Goal: Information Seeking & Learning: Learn about a topic

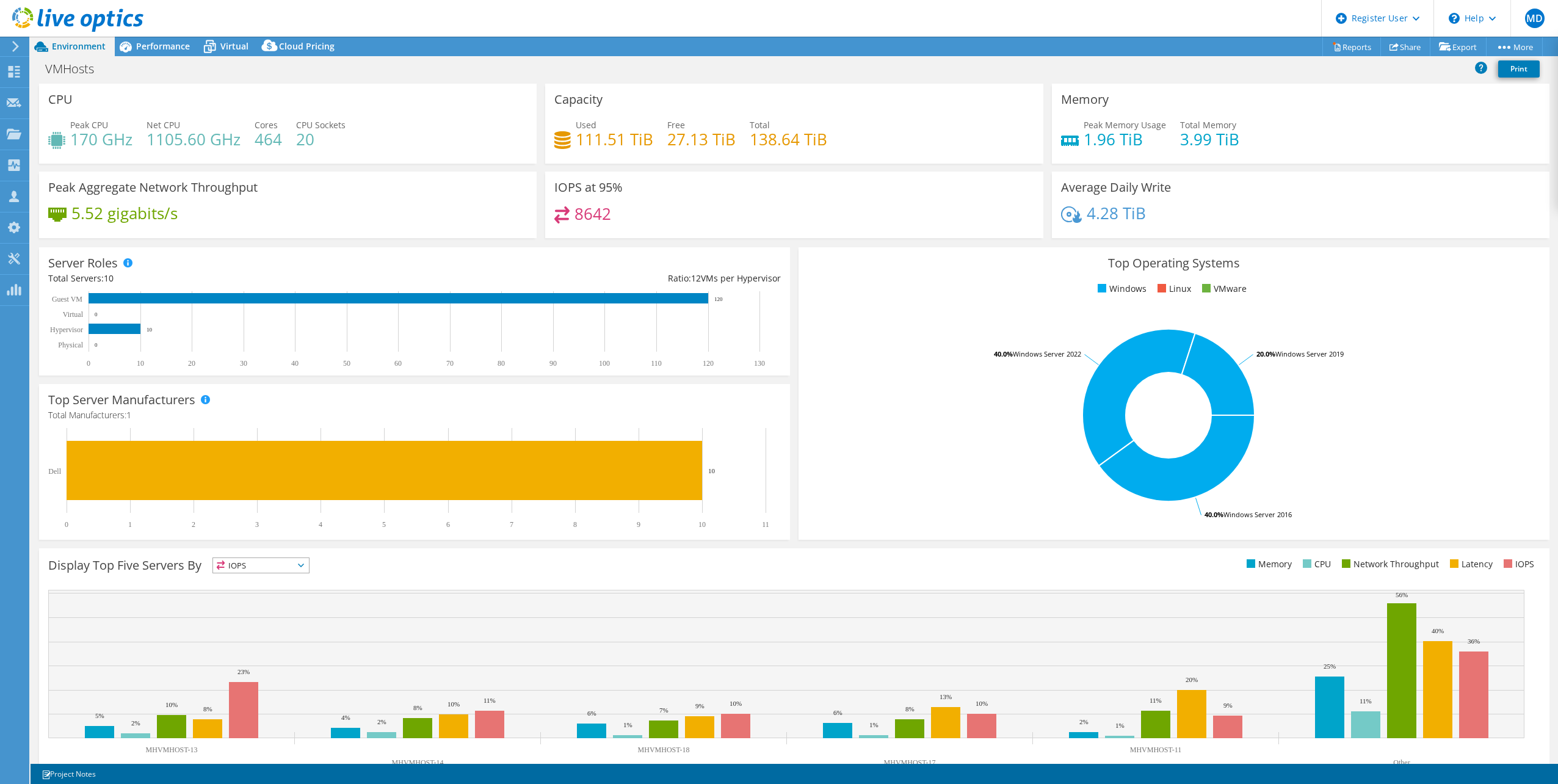
select select "[GEOGRAPHIC_DATA]"
select select "CAD"
click at [174, 50] on span "Performance" at bounding box center [163, 46] width 54 height 12
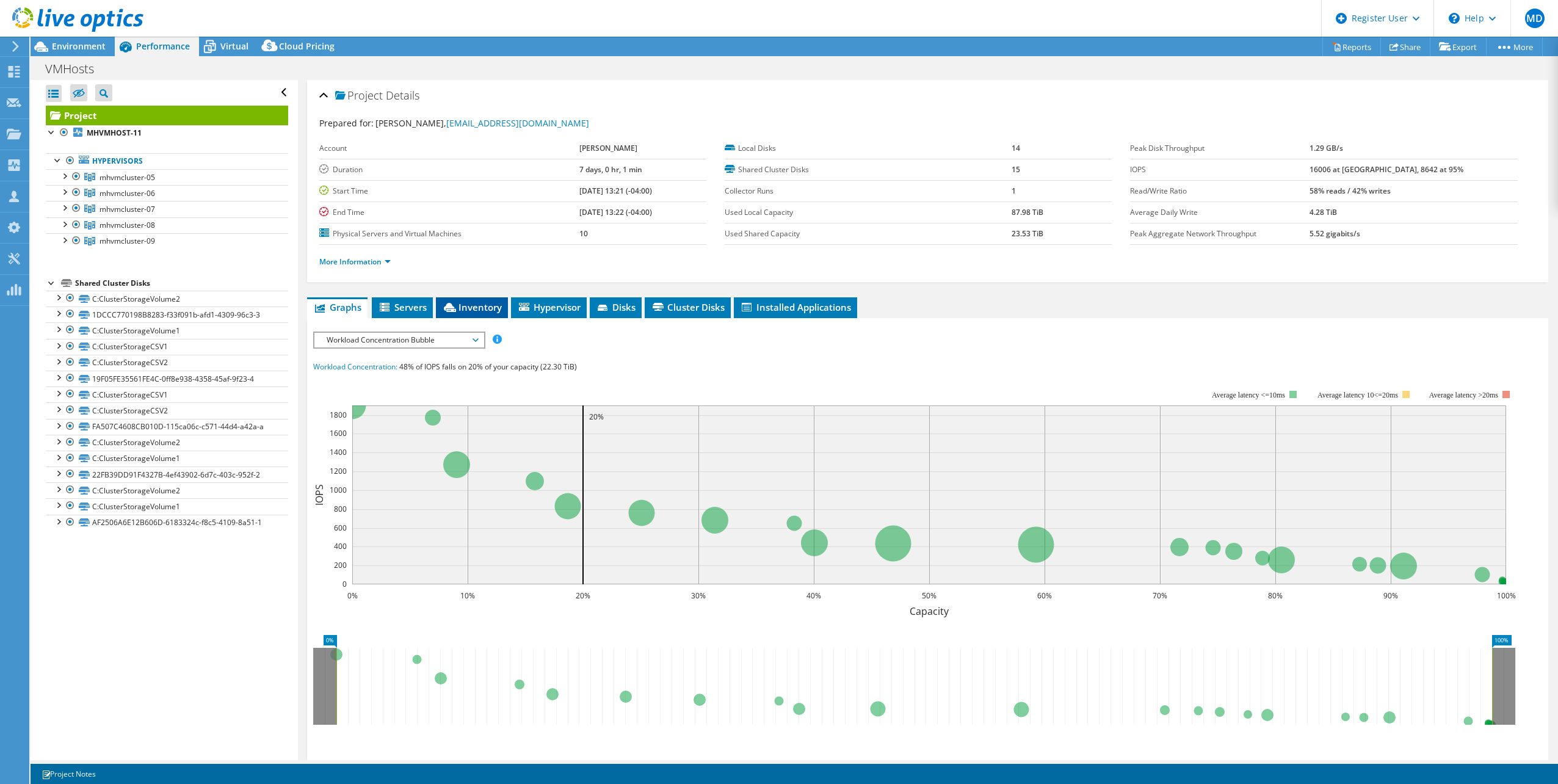
click at [498, 313] on li "Inventory" at bounding box center [472, 307] width 72 height 21
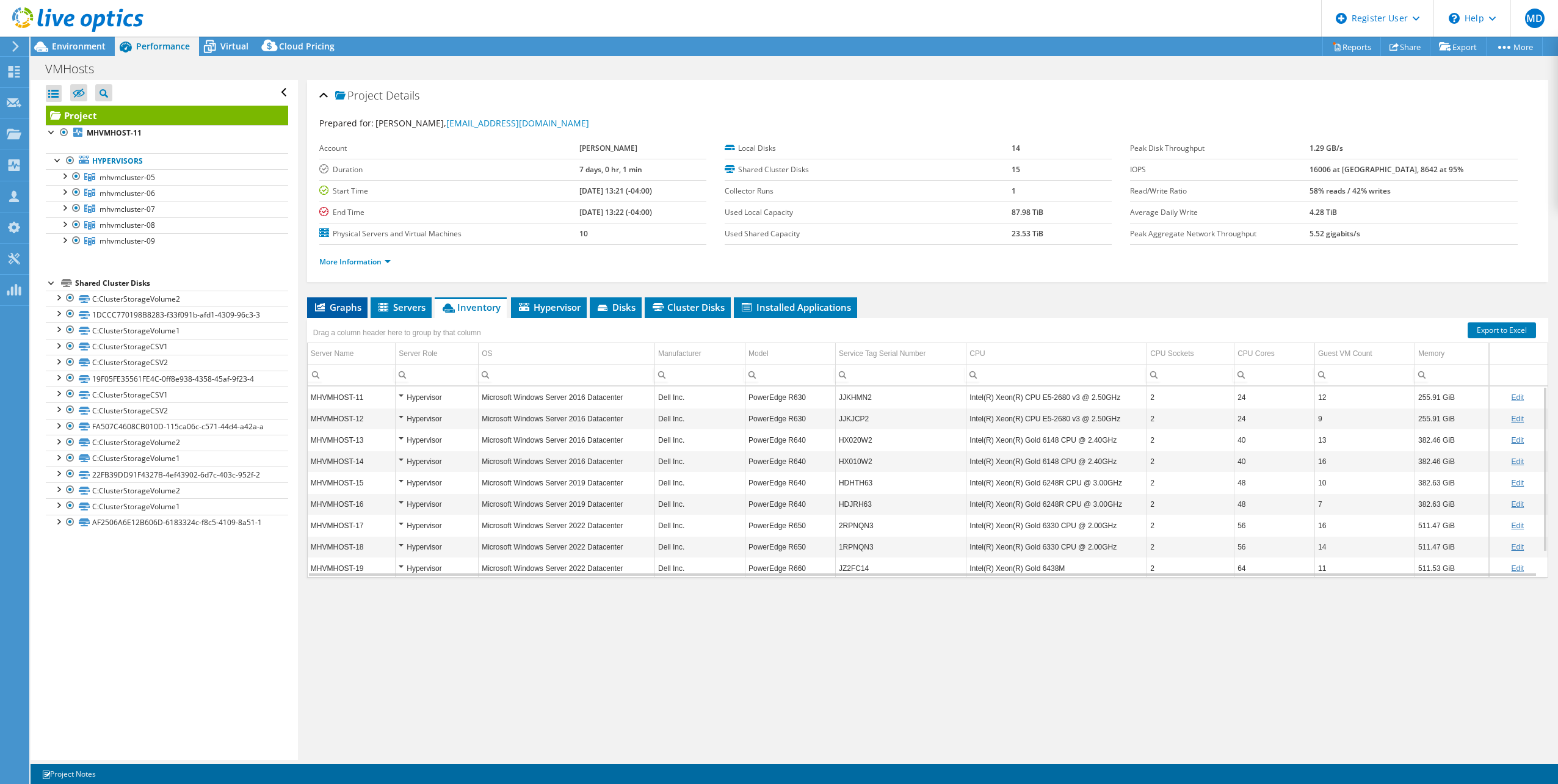
click at [347, 301] on span "Graphs" at bounding box center [337, 306] width 48 height 12
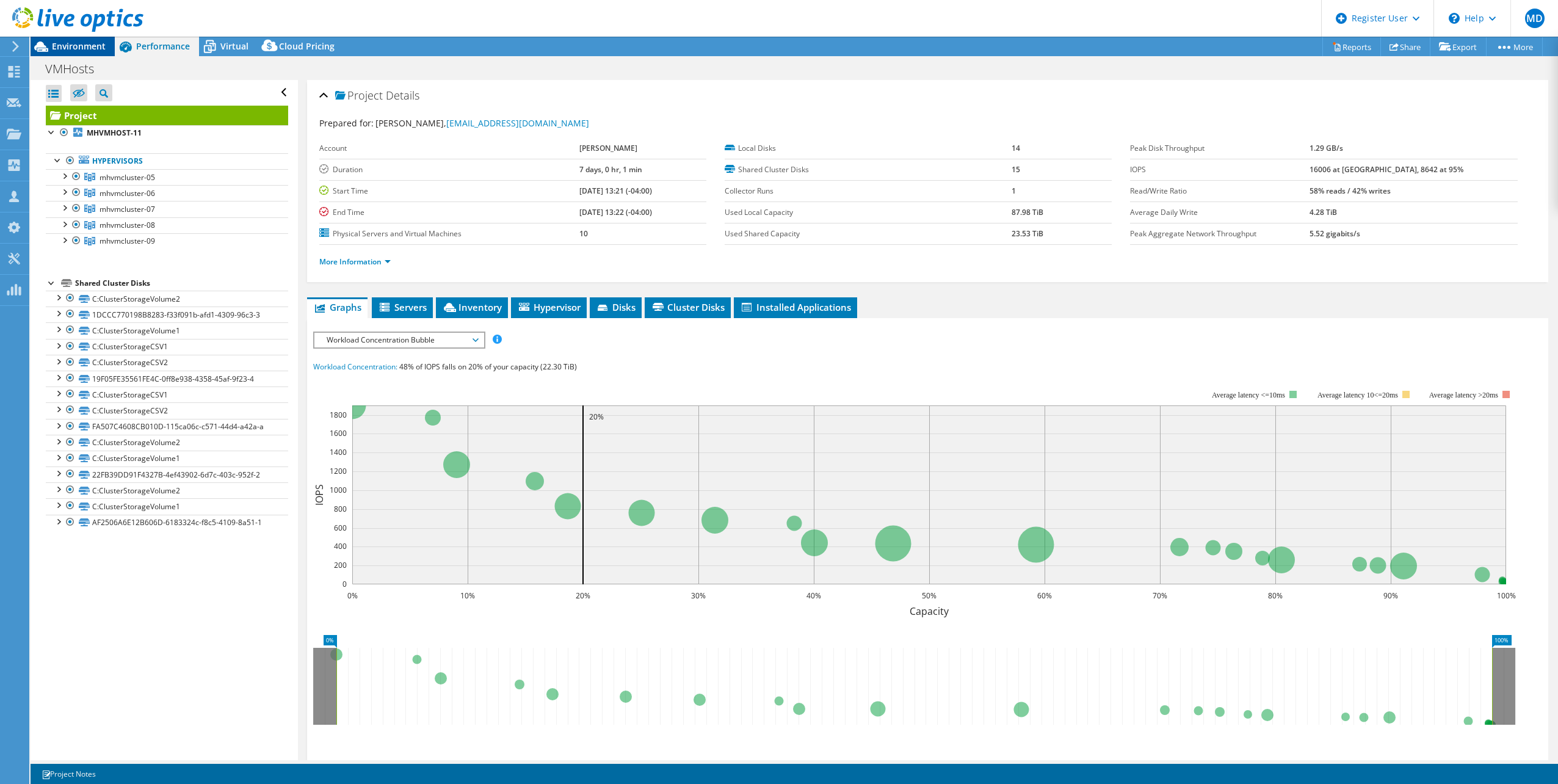
click at [84, 47] on span "Environment" at bounding box center [79, 46] width 54 height 12
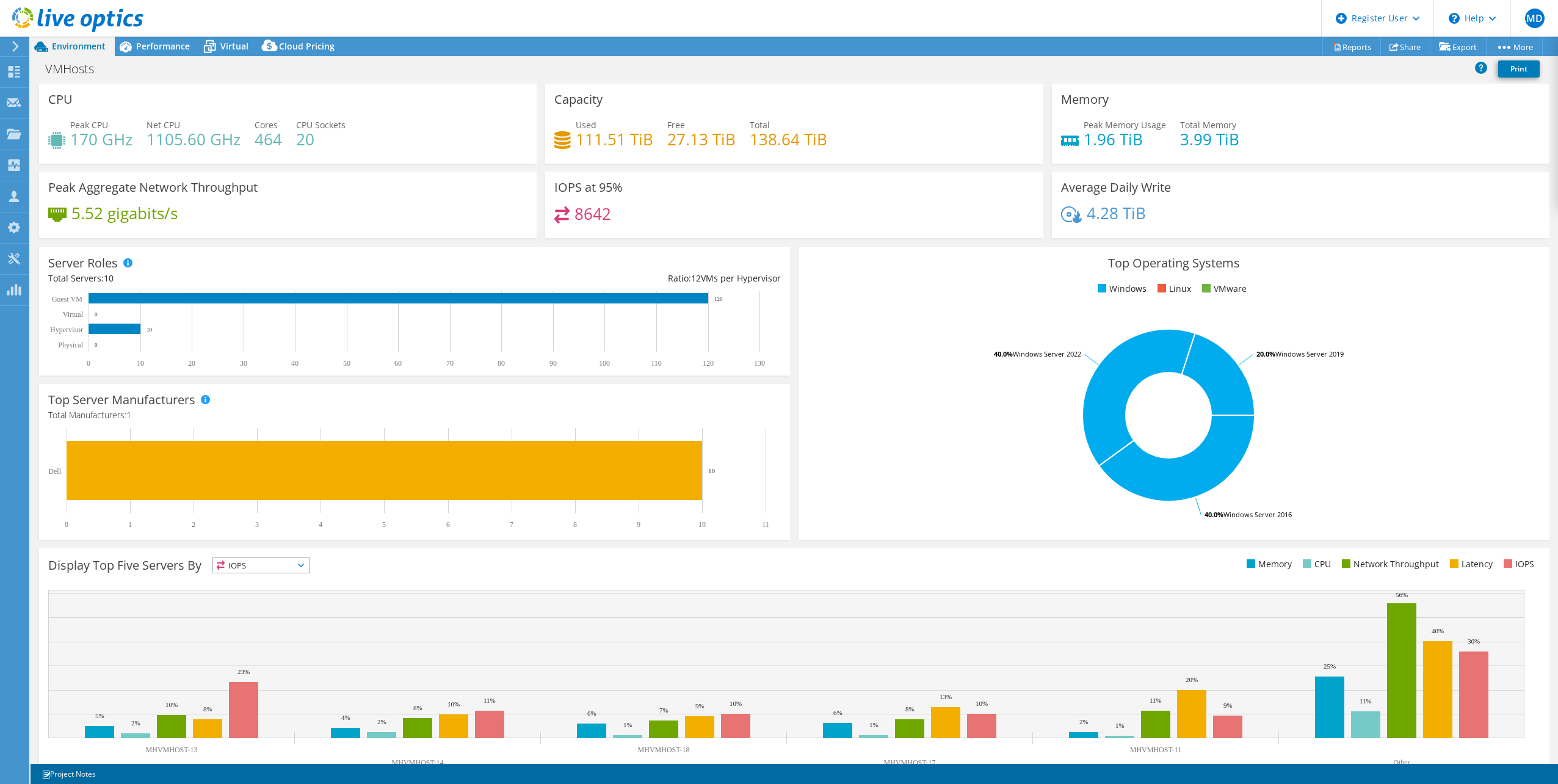
click at [590, 210] on h4 "8642" at bounding box center [593, 213] width 36 height 13
drag, startPoint x: 590, startPoint y: 210, endPoint x: 611, endPoint y: 202, distance: 22.5
click at [590, 210] on h4 "8642" at bounding box center [593, 213] width 36 height 13
drag, startPoint x: 611, startPoint y: 202, endPoint x: 739, endPoint y: 194, distance: 128.2
click at [739, 194] on div "IOPS at 95% 8642" at bounding box center [794, 205] width 497 height 66
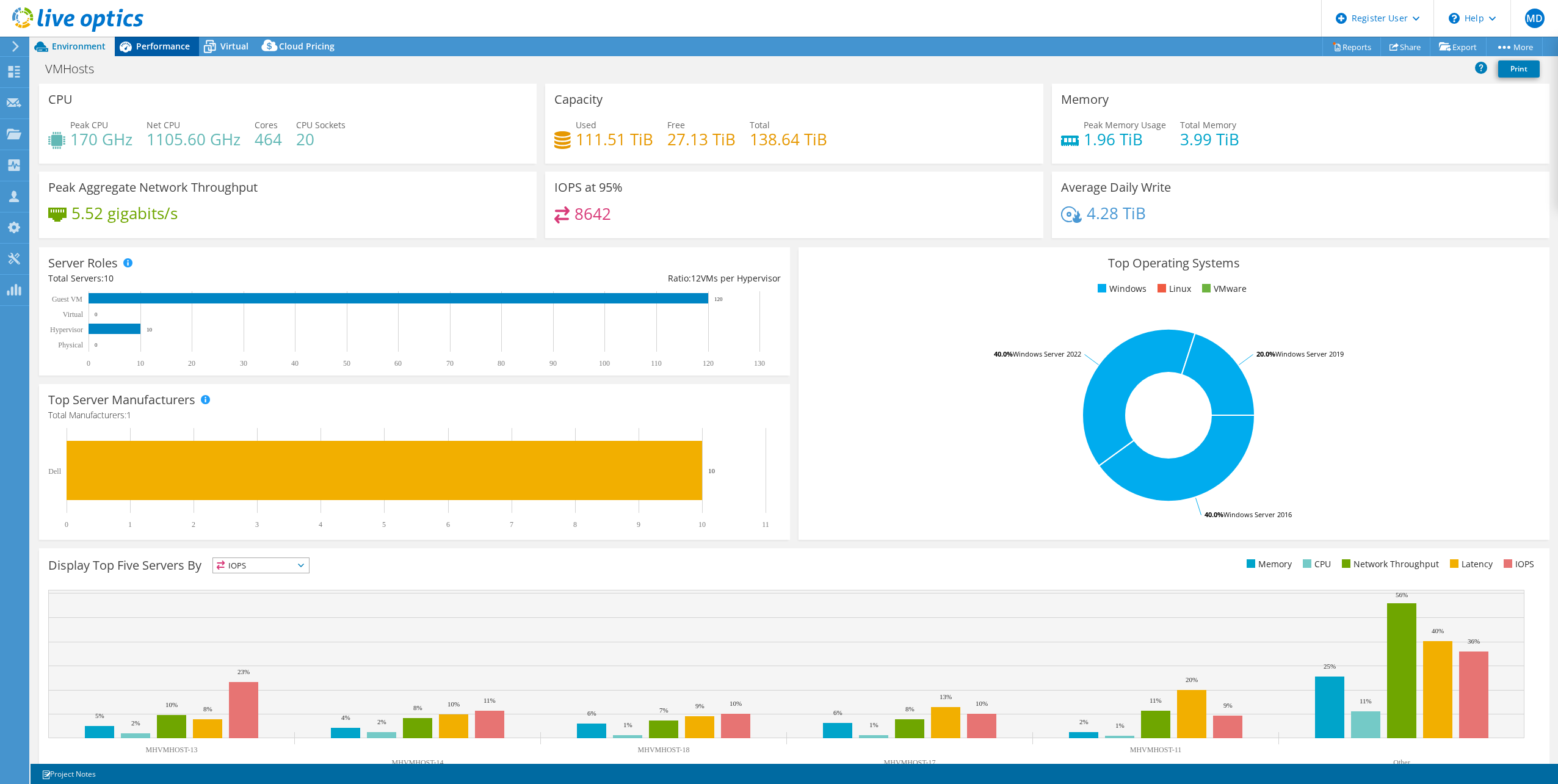
click at [131, 52] on icon at bounding box center [125, 46] width 21 height 21
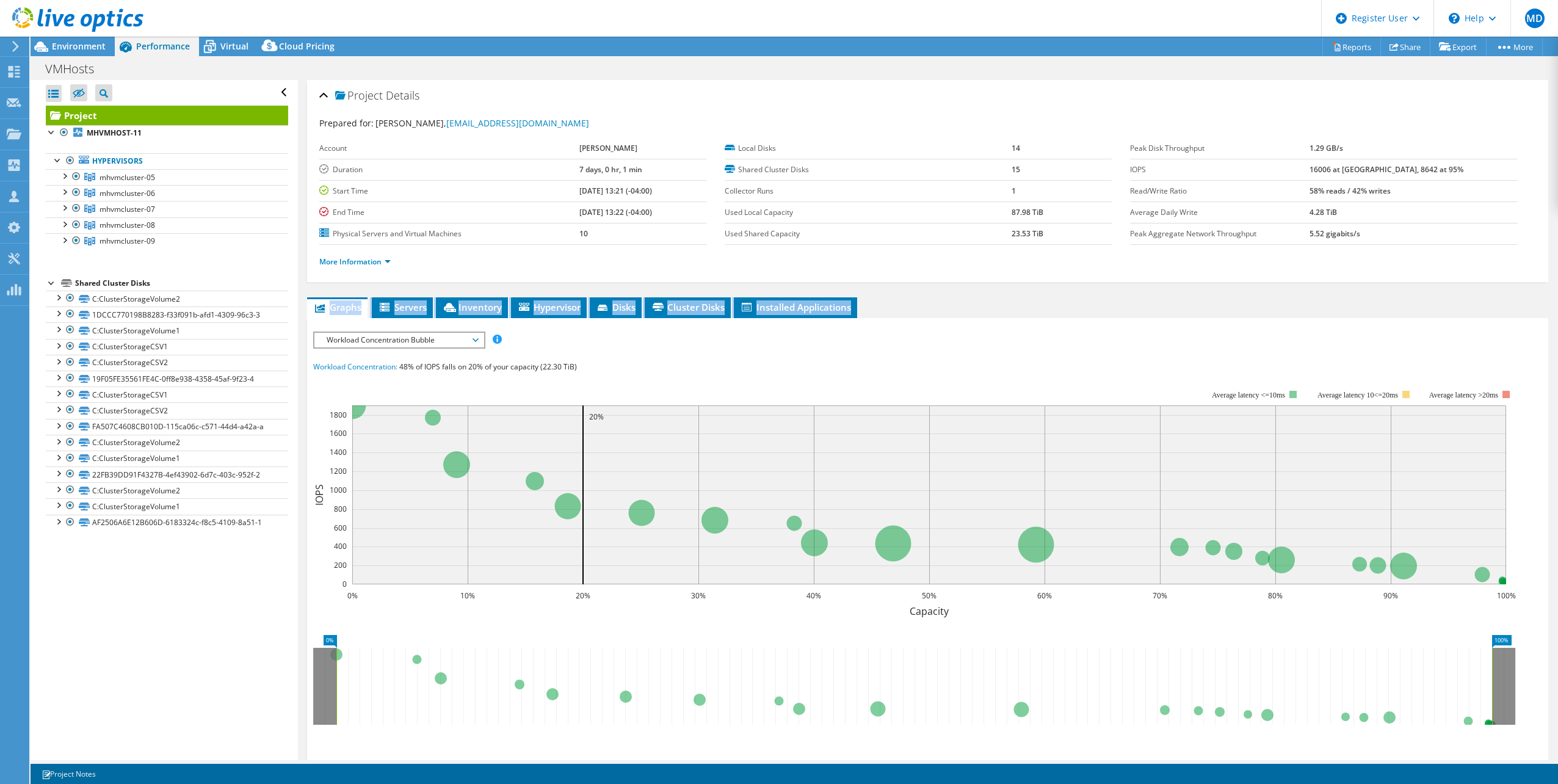
drag, startPoint x: 1346, startPoint y: 298, endPoint x: 320, endPoint y: 281, distance: 1026.1
click at [320, 281] on div "Project Details Prepared for: Jake Koroman, koromanj@miltonhydro.com Account Mi…" at bounding box center [928, 474] width 1260 height 788
click at [316, 282] on div "Project Details Prepared for: Jake Koroman, koromanj@miltonhydro.com Account Mi…" at bounding box center [928, 474] width 1260 height 788
drag, startPoint x: 305, startPoint y: 282, endPoint x: 955, endPoint y: 311, distance: 650.6
click at [955, 311] on div "Project Details Prepared for: Jake Koroman, koromanj@miltonhydro.com Account Mi…" at bounding box center [928, 474] width 1260 height 788
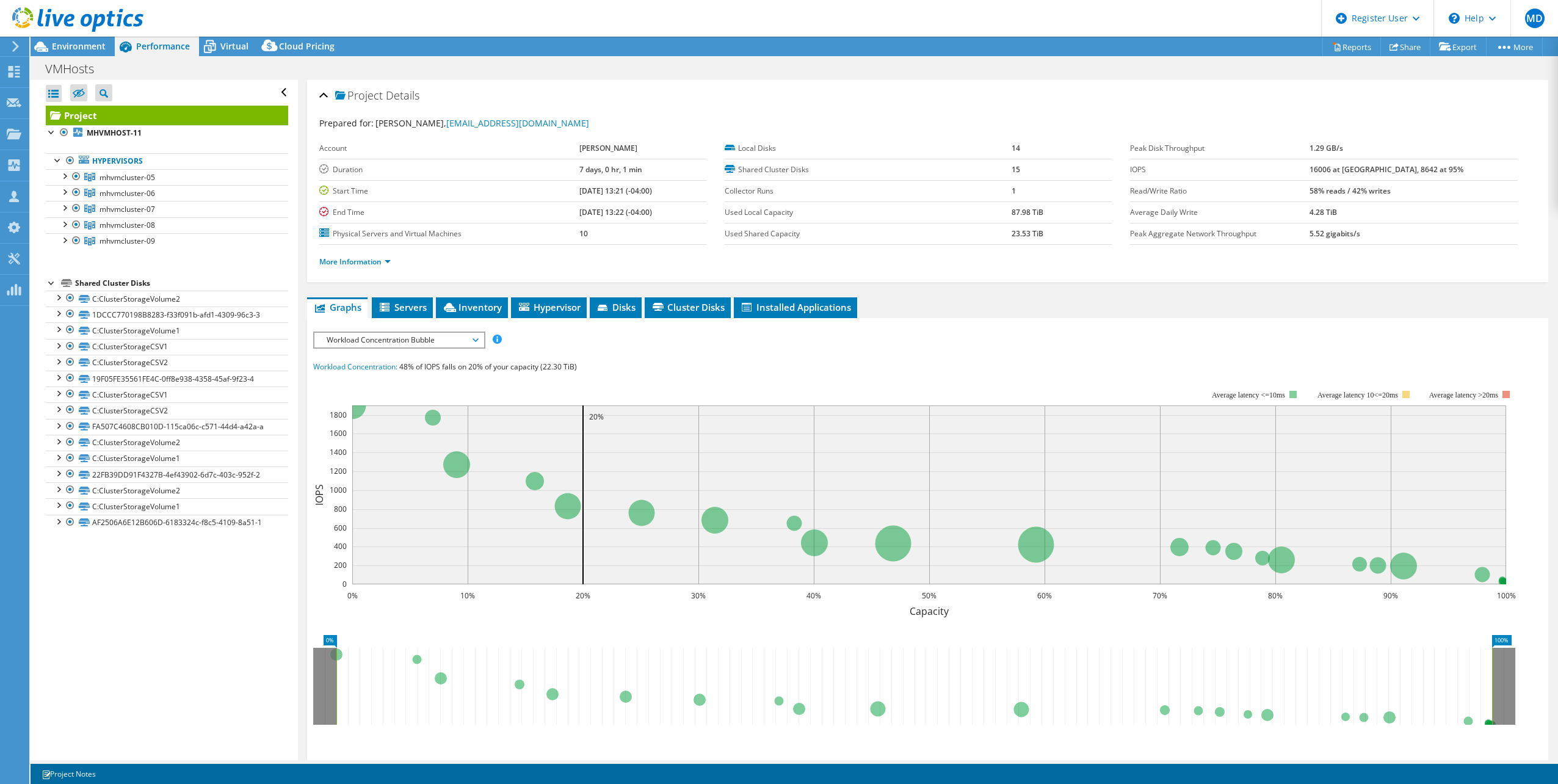
click at [960, 310] on ul "Graphs Servers Inventory Hypervisor Disks Cluster Disks Installed Applications" at bounding box center [928, 307] width 1241 height 21
click at [59, 41] on span "Environment" at bounding box center [79, 46] width 54 height 12
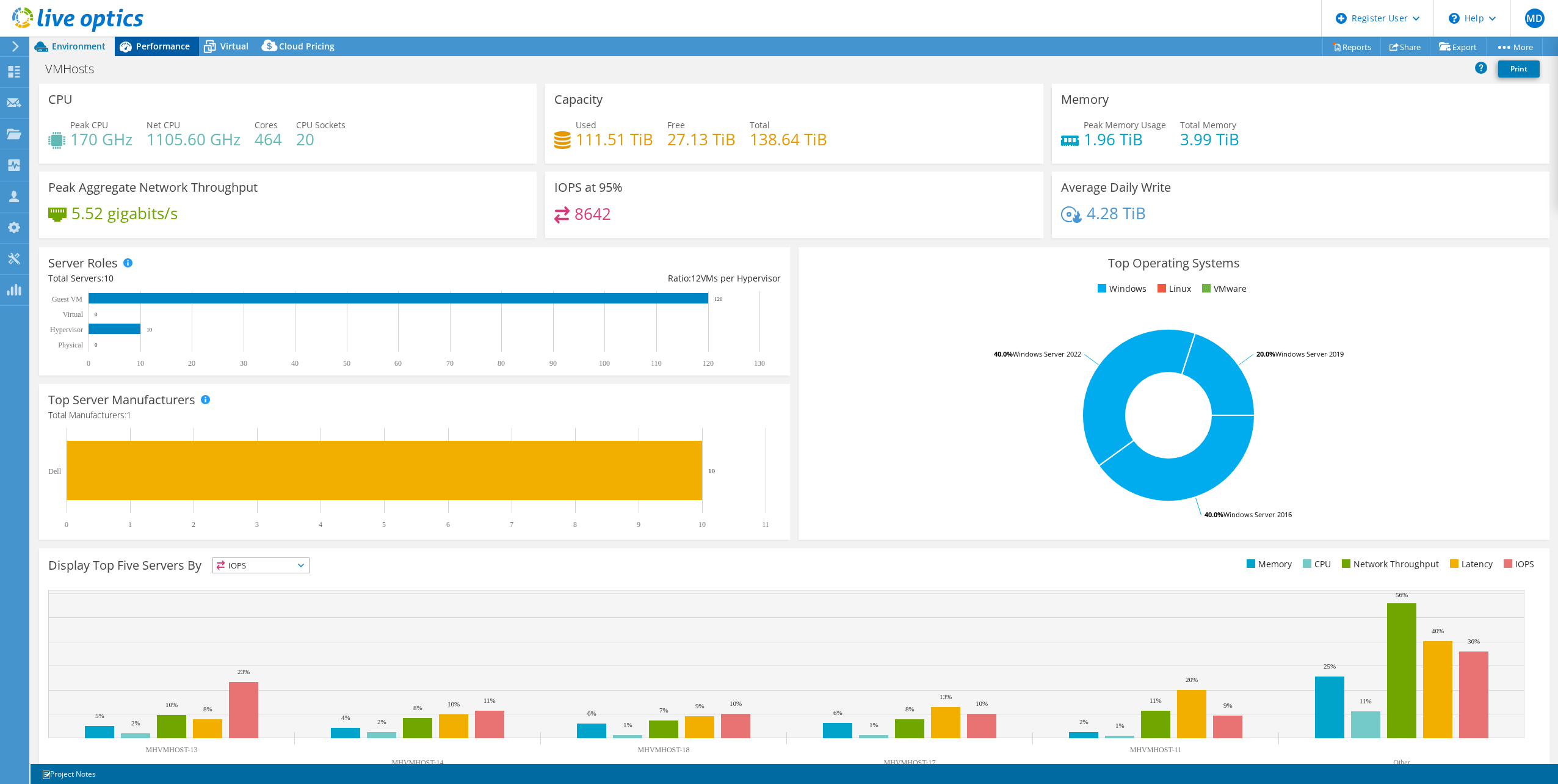
click at [177, 49] on span "Performance" at bounding box center [163, 46] width 54 height 12
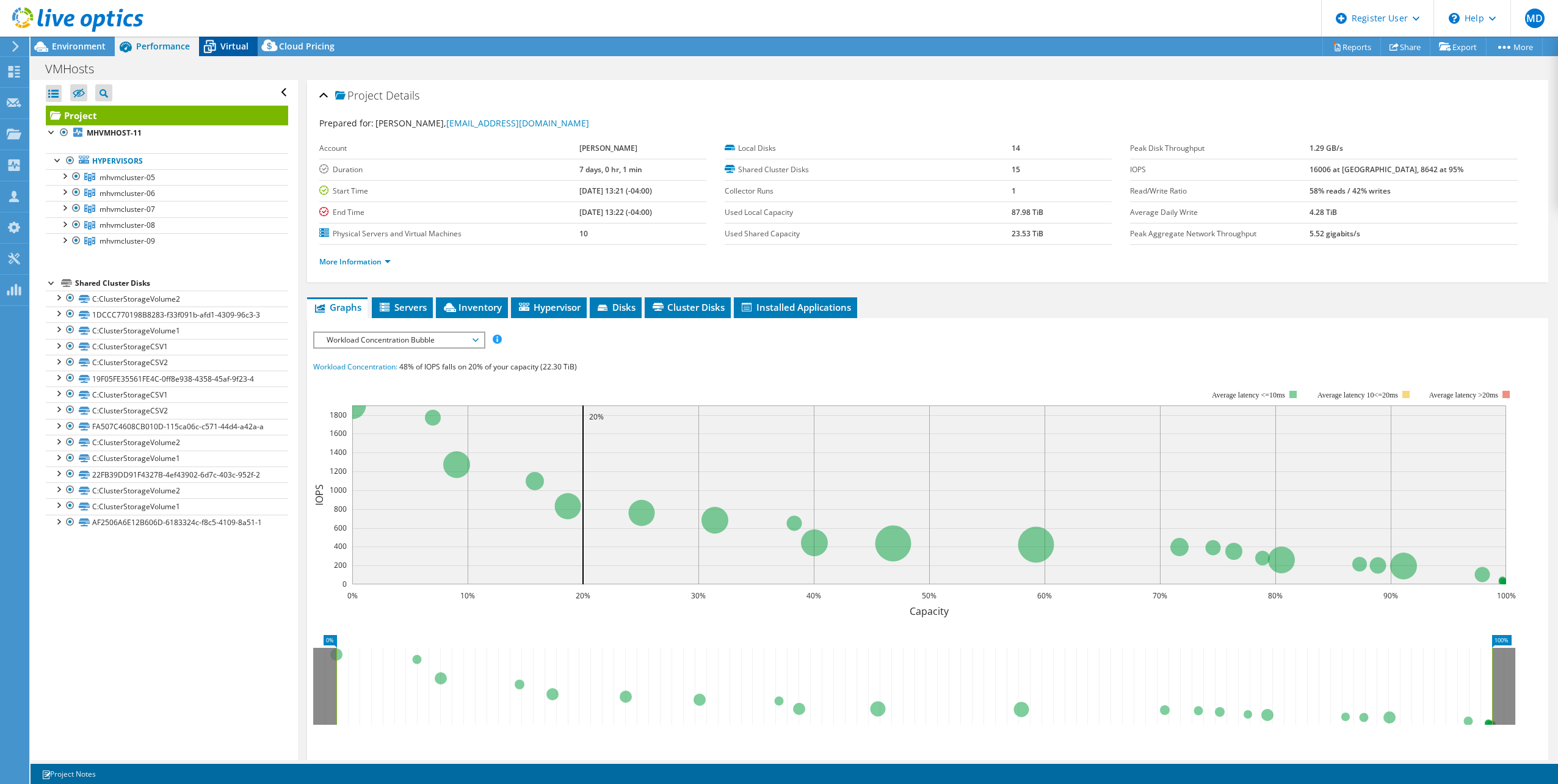
click at [229, 43] on span "Virtual" at bounding box center [234, 46] width 28 height 12
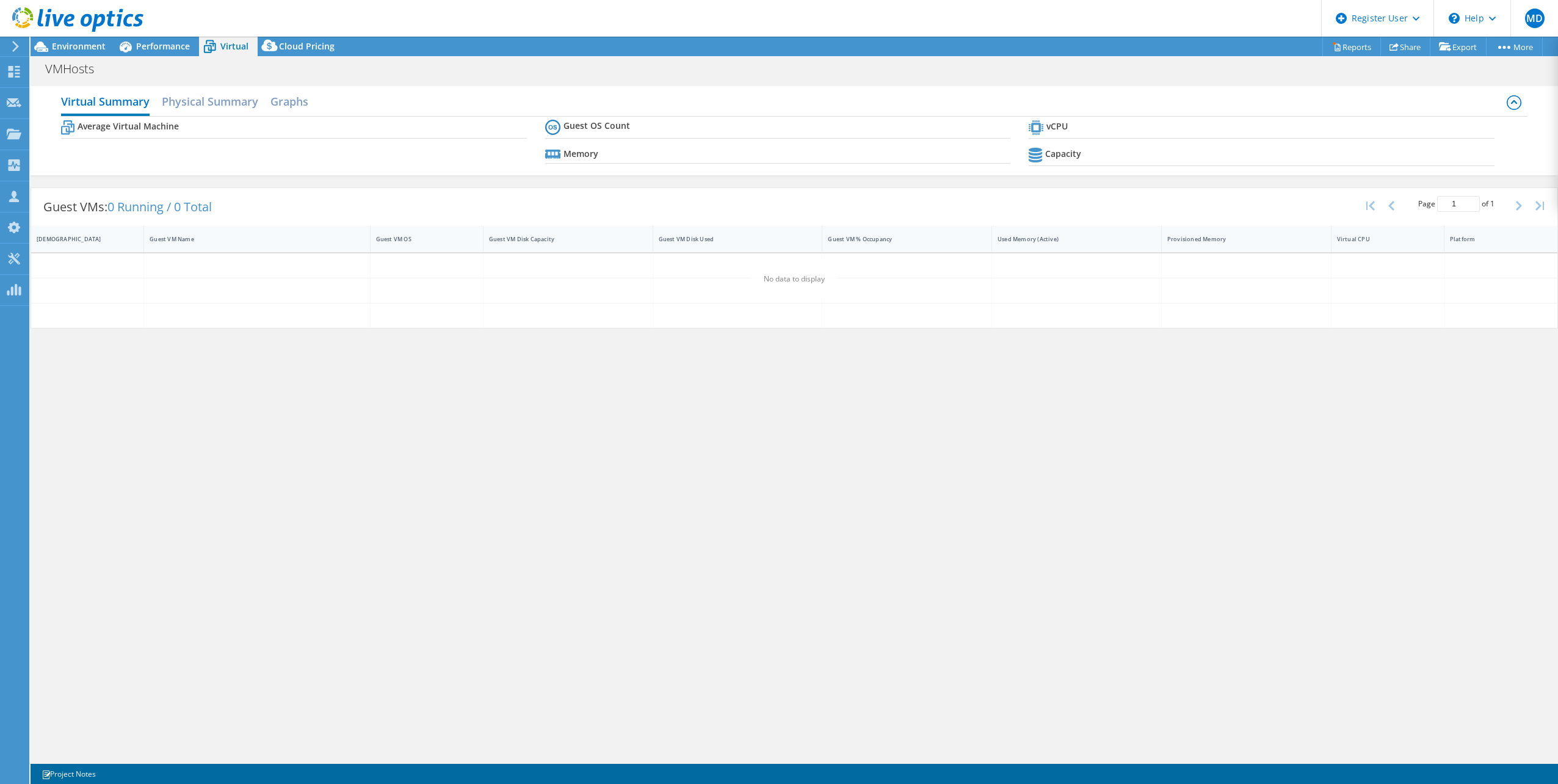
click at [151, 34] on header "MD Dell User Michael D'Emilio Michael.DEmilio@dell.com Dell My Profile Log Out …" at bounding box center [779, 18] width 1558 height 36
click at [157, 41] on span "Performance" at bounding box center [163, 46] width 54 height 12
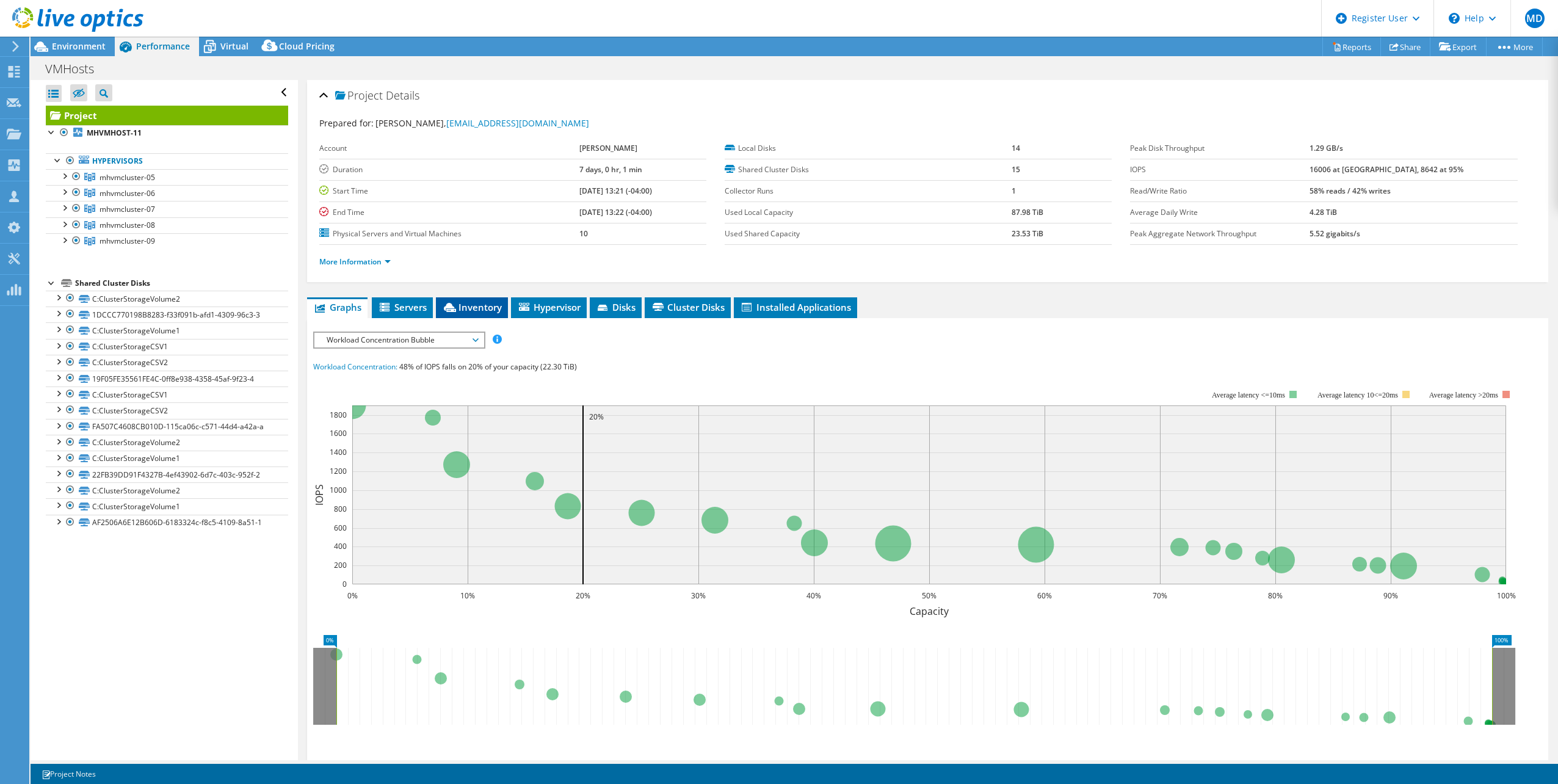
click at [481, 304] on span "Inventory" at bounding box center [472, 306] width 60 height 12
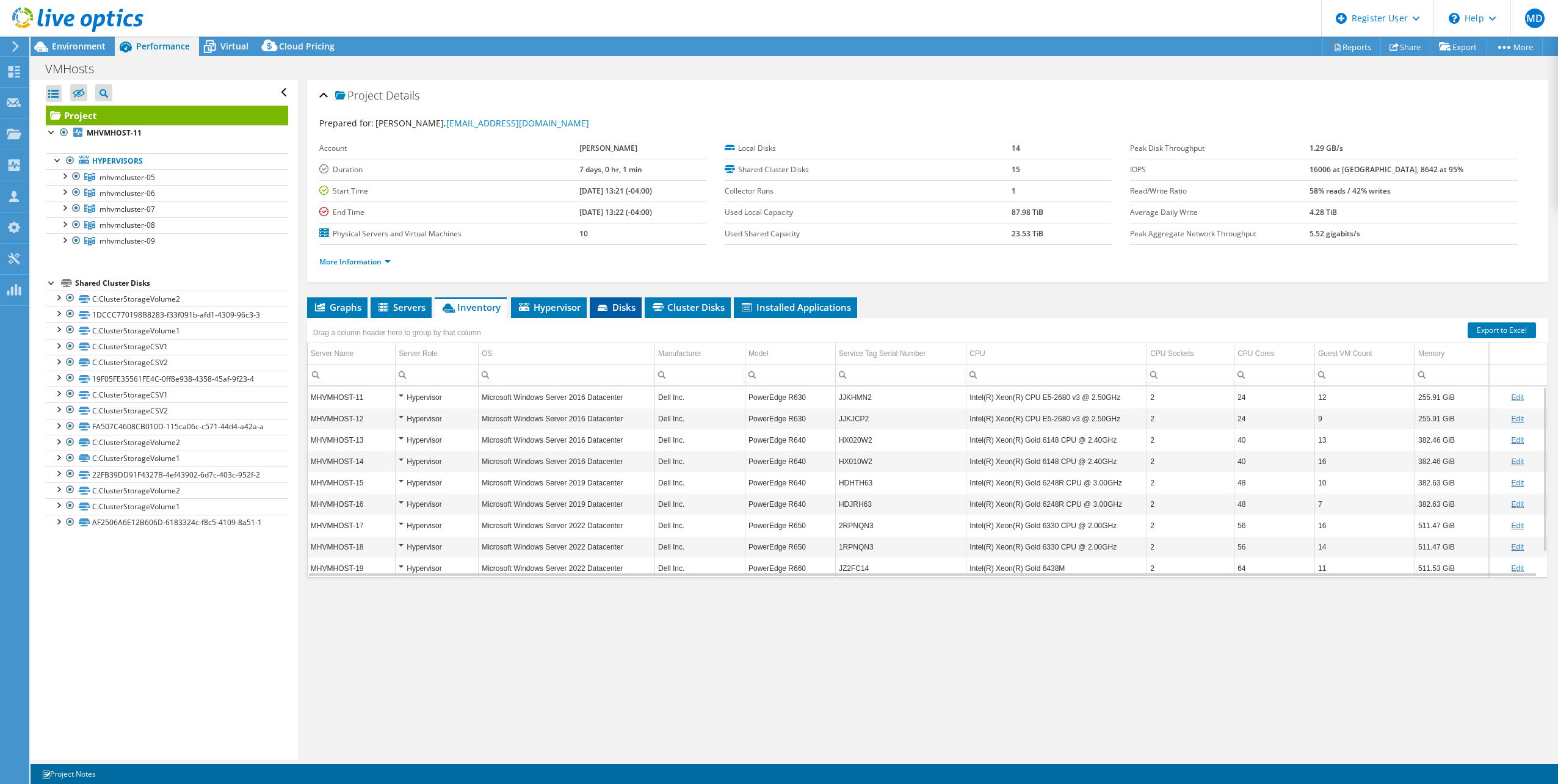
click at [624, 316] on li "Disks" at bounding box center [615, 307] width 52 height 21
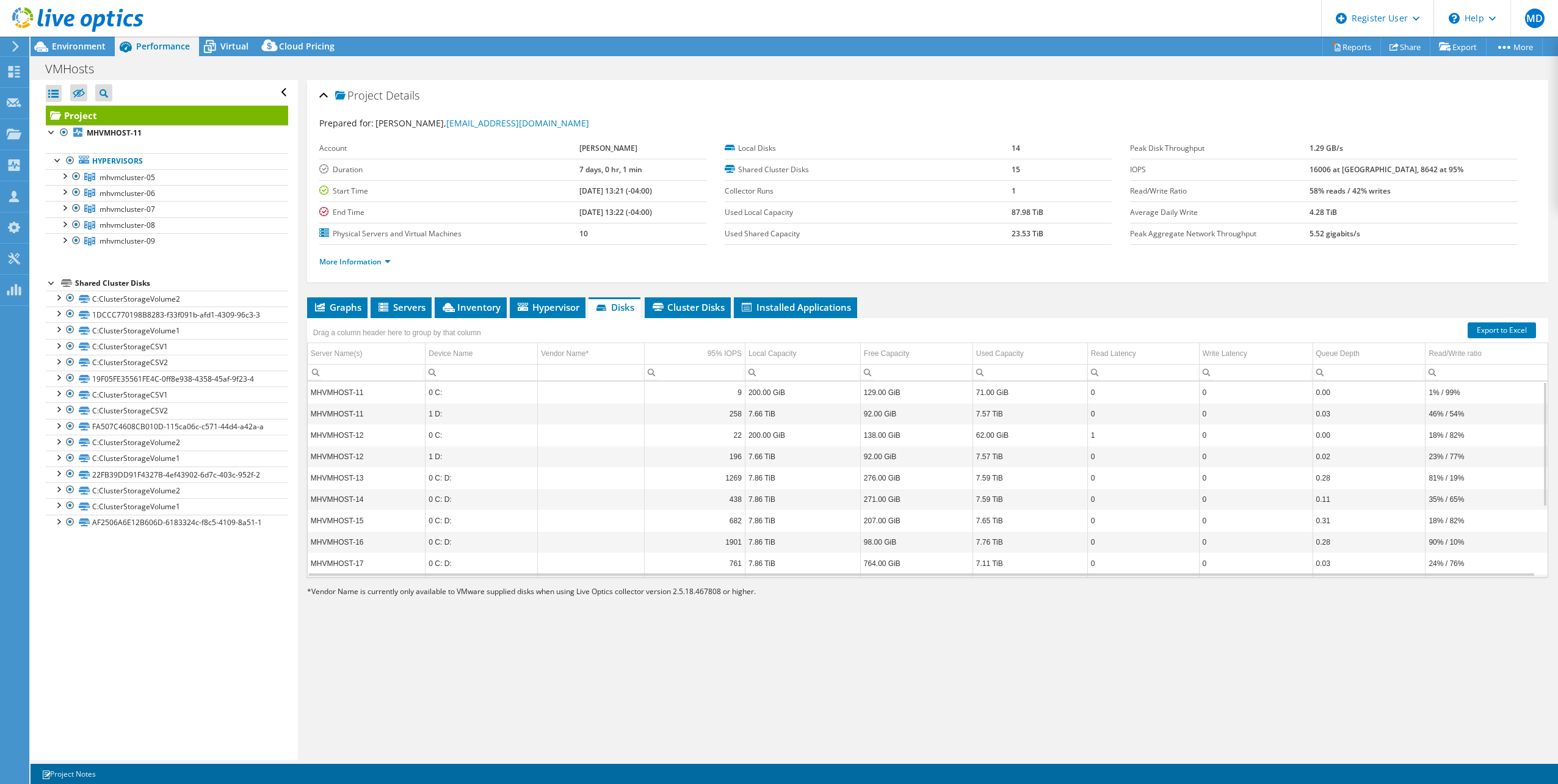
click at [494, 319] on div "Drag a column header here to group by that column" at bounding box center [402, 331] width 189 height 26
click at [488, 306] on span "Inventory" at bounding box center [470, 306] width 60 height 12
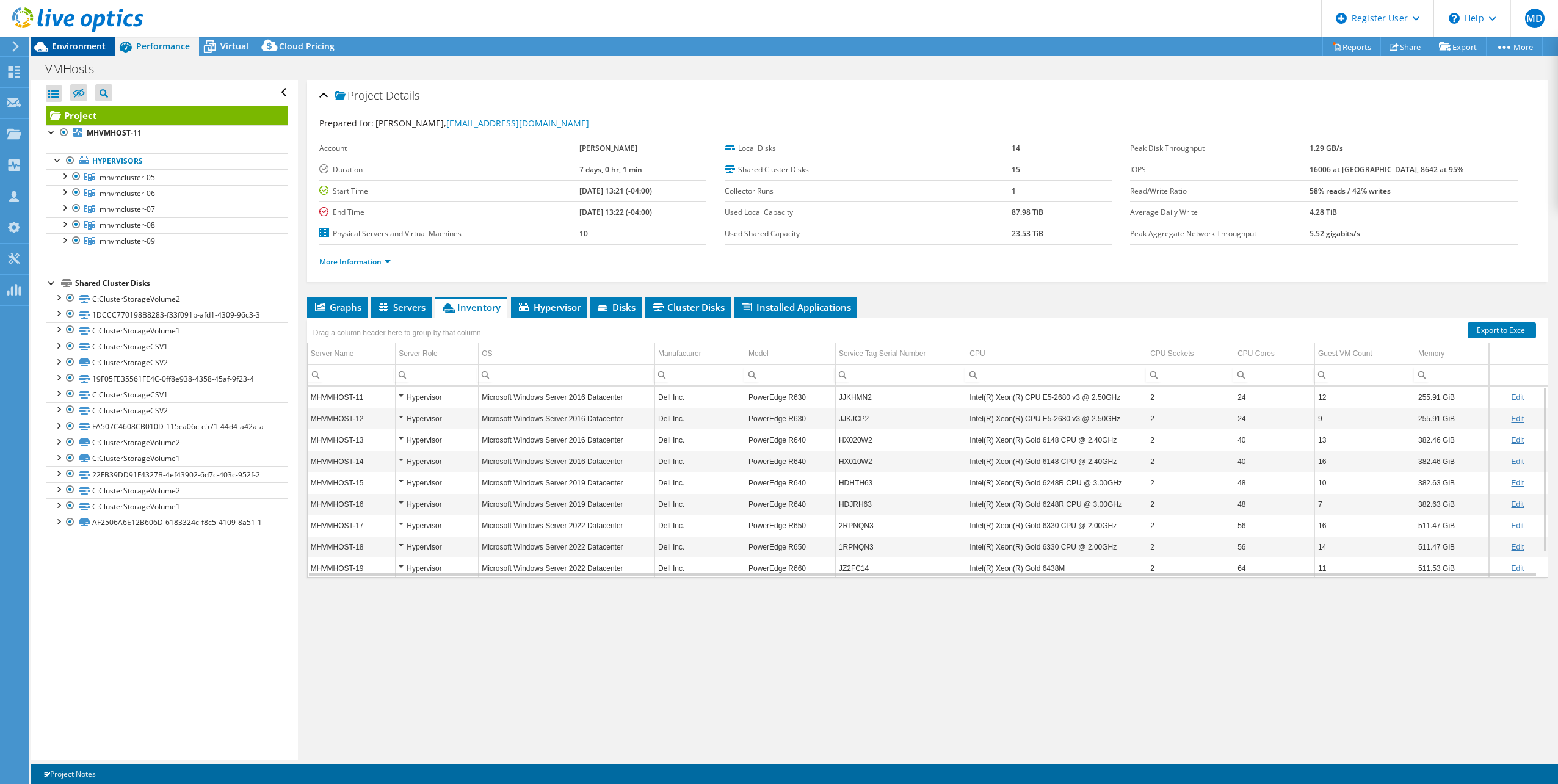
click at [74, 49] on span "Environment" at bounding box center [79, 46] width 54 height 12
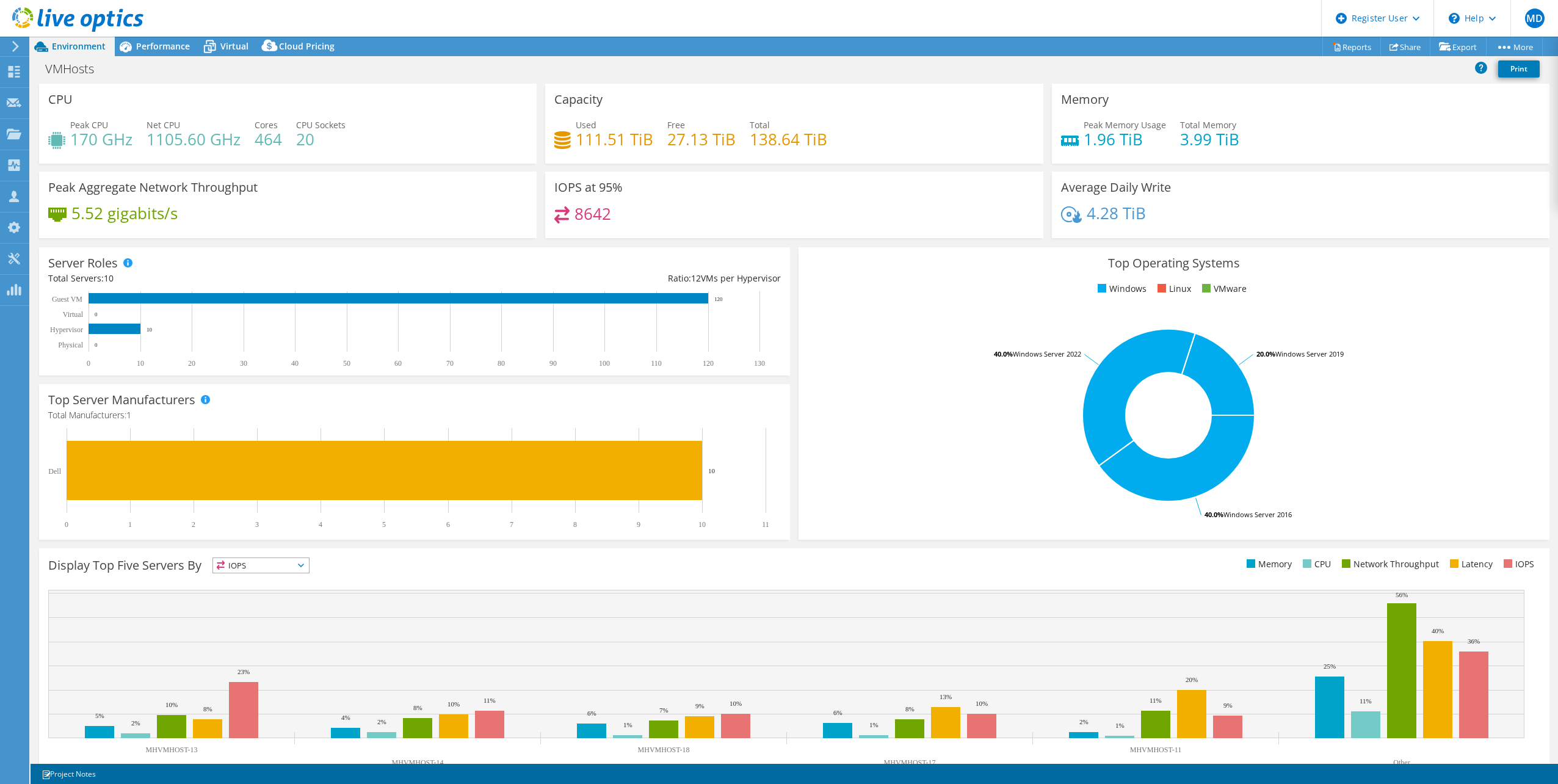
click at [569, 192] on h3 "IOPS at 95%" at bounding box center [588, 187] width 68 height 13
click at [604, 237] on div "IOPS at 95% 8642" at bounding box center [794, 205] width 497 height 66
click at [593, 212] on h4 "8642" at bounding box center [593, 213] width 36 height 13
drag, startPoint x: 593, startPoint y: 212, endPoint x: 573, endPoint y: 210, distance: 20.1
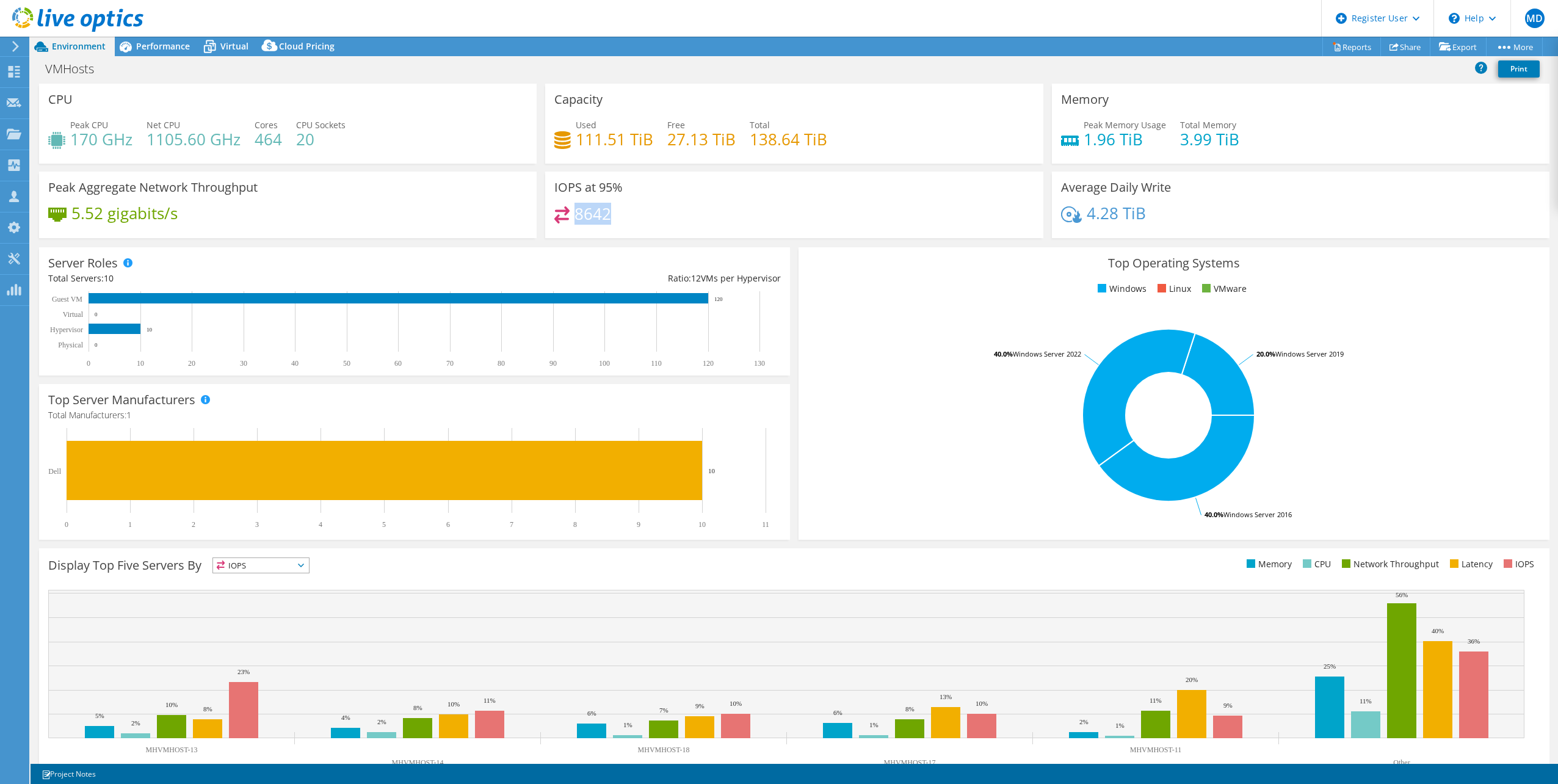
click at [574, 210] on h4 "8642" at bounding box center [593, 213] width 36 height 13
drag, startPoint x: 580, startPoint y: 210, endPoint x: 630, endPoint y: 205, distance: 50.2
click at [630, 205] on div "IOPS at 95% 8642" at bounding box center [794, 205] width 497 height 66
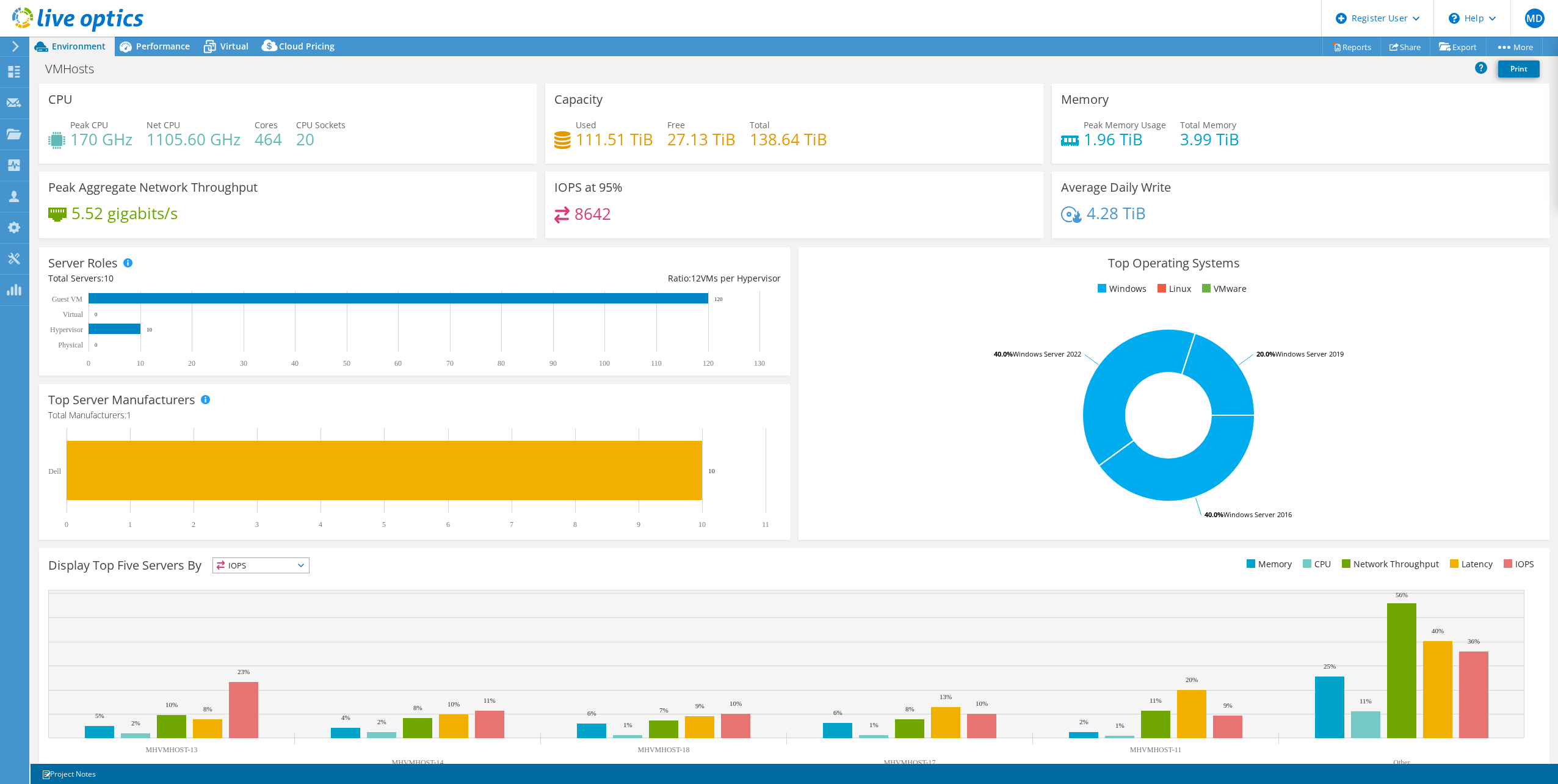
click at [586, 218] on h4 "8642" at bounding box center [593, 213] width 36 height 13
click at [585, 217] on h4 "8642" at bounding box center [593, 213] width 36 height 13
click at [588, 218] on h4 "8642" at bounding box center [593, 213] width 36 height 13
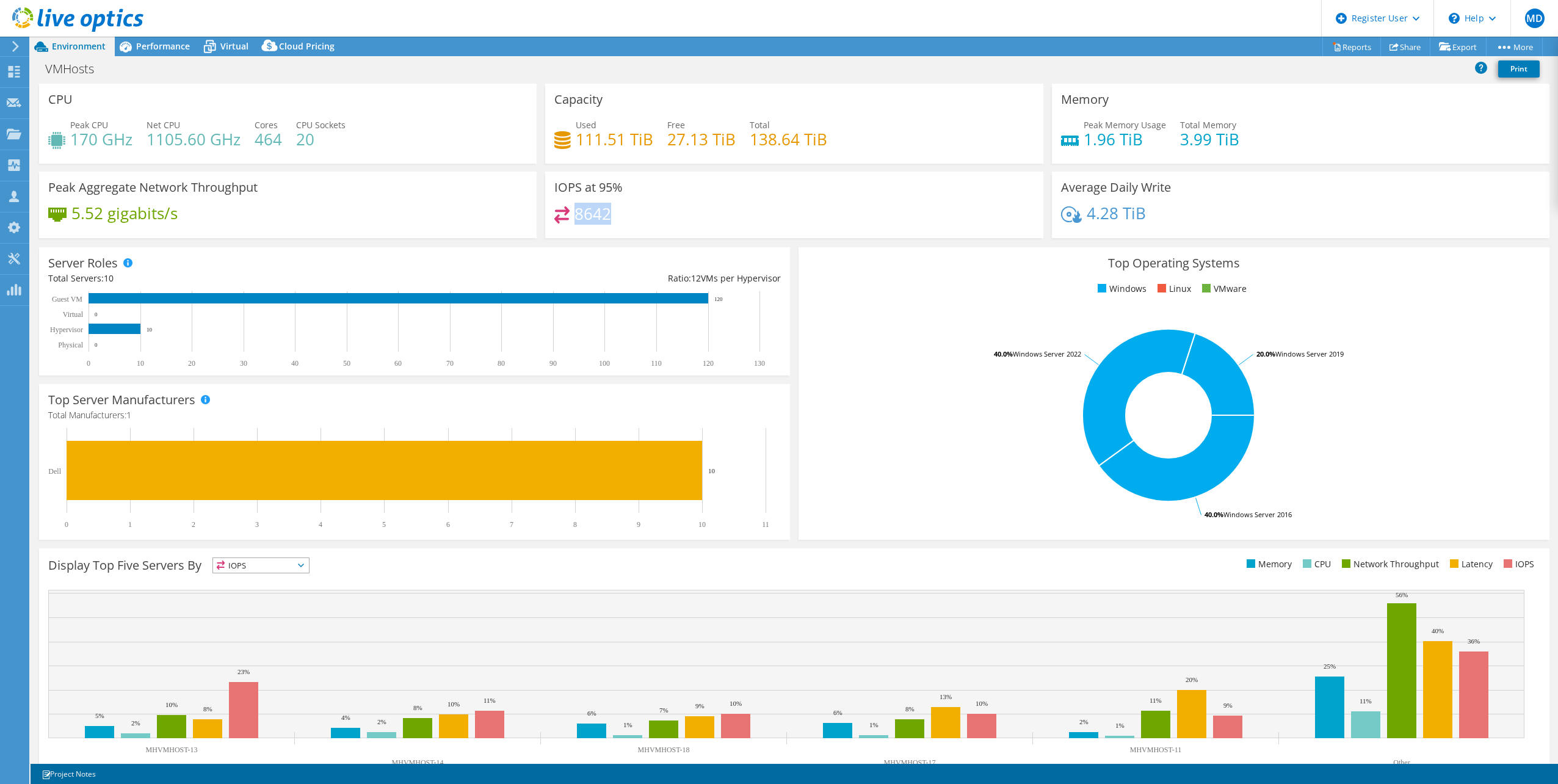
click at [588, 218] on h4 "8642" at bounding box center [593, 213] width 36 height 13
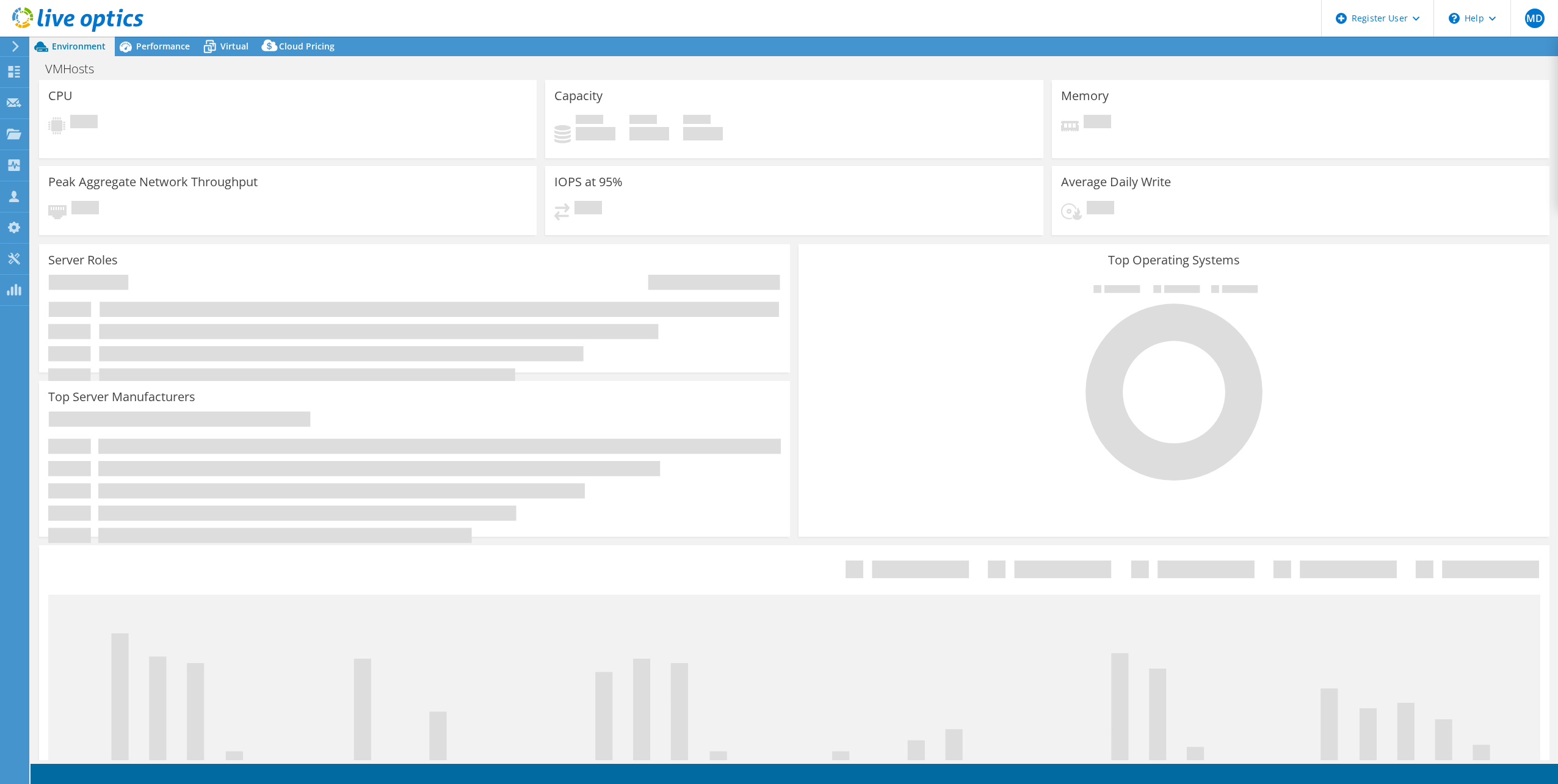
select select "USD"
select select "[GEOGRAPHIC_DATA]"
select select "CAD"
